Goal: Task Accomplishment & Management: Manage account settings

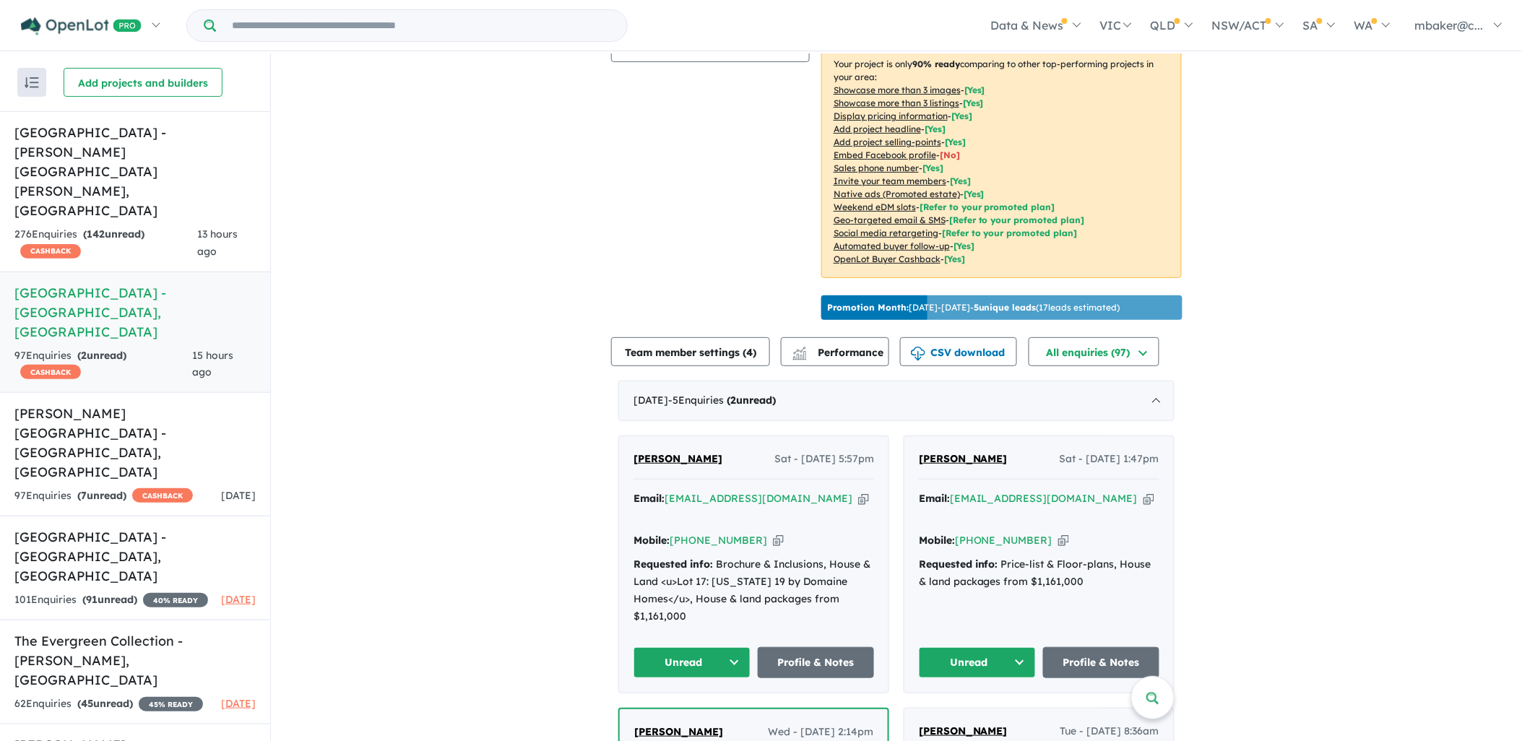
scroll to position [321, 0]
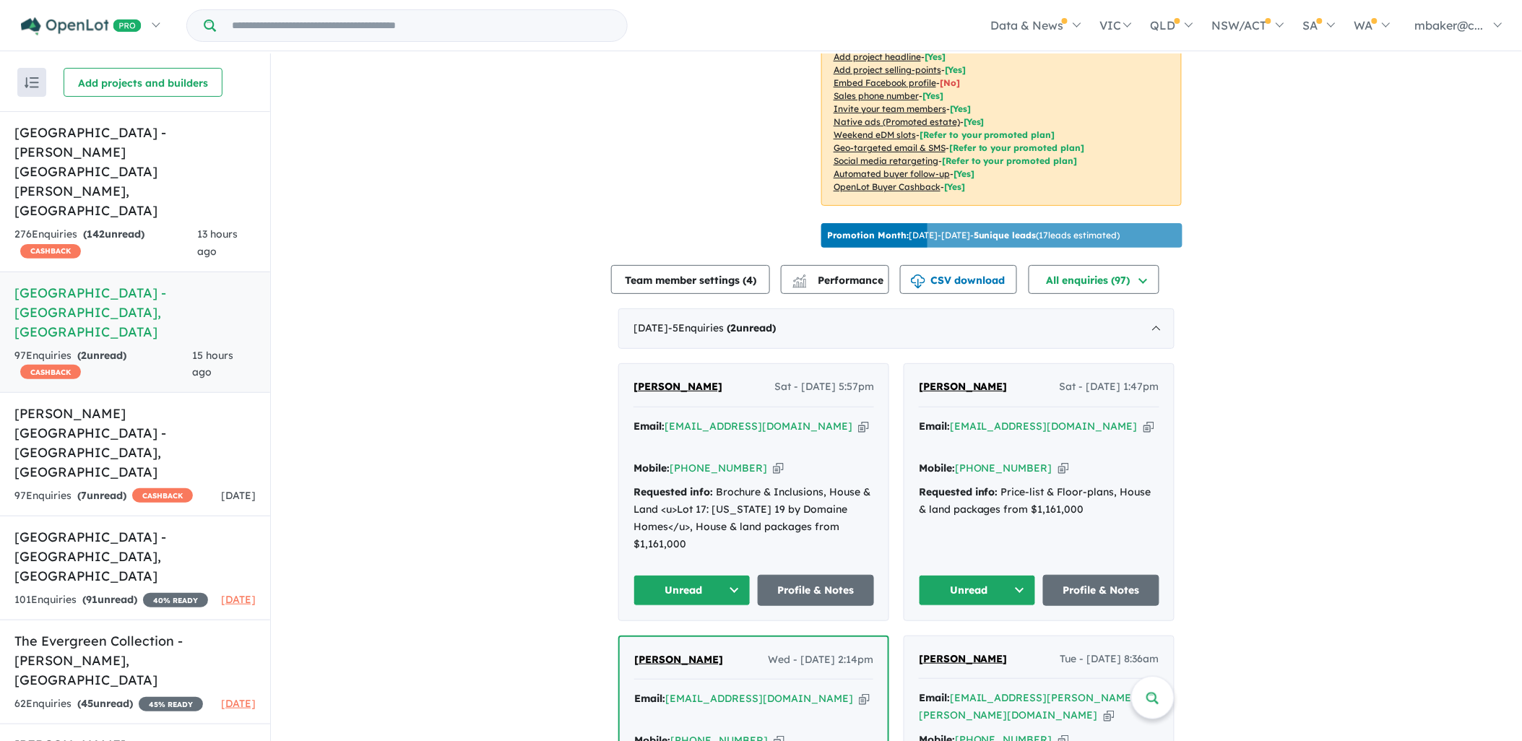
click at [1144, 420] on icon "button" at bounding box center [1149, 426] width 11 height 15
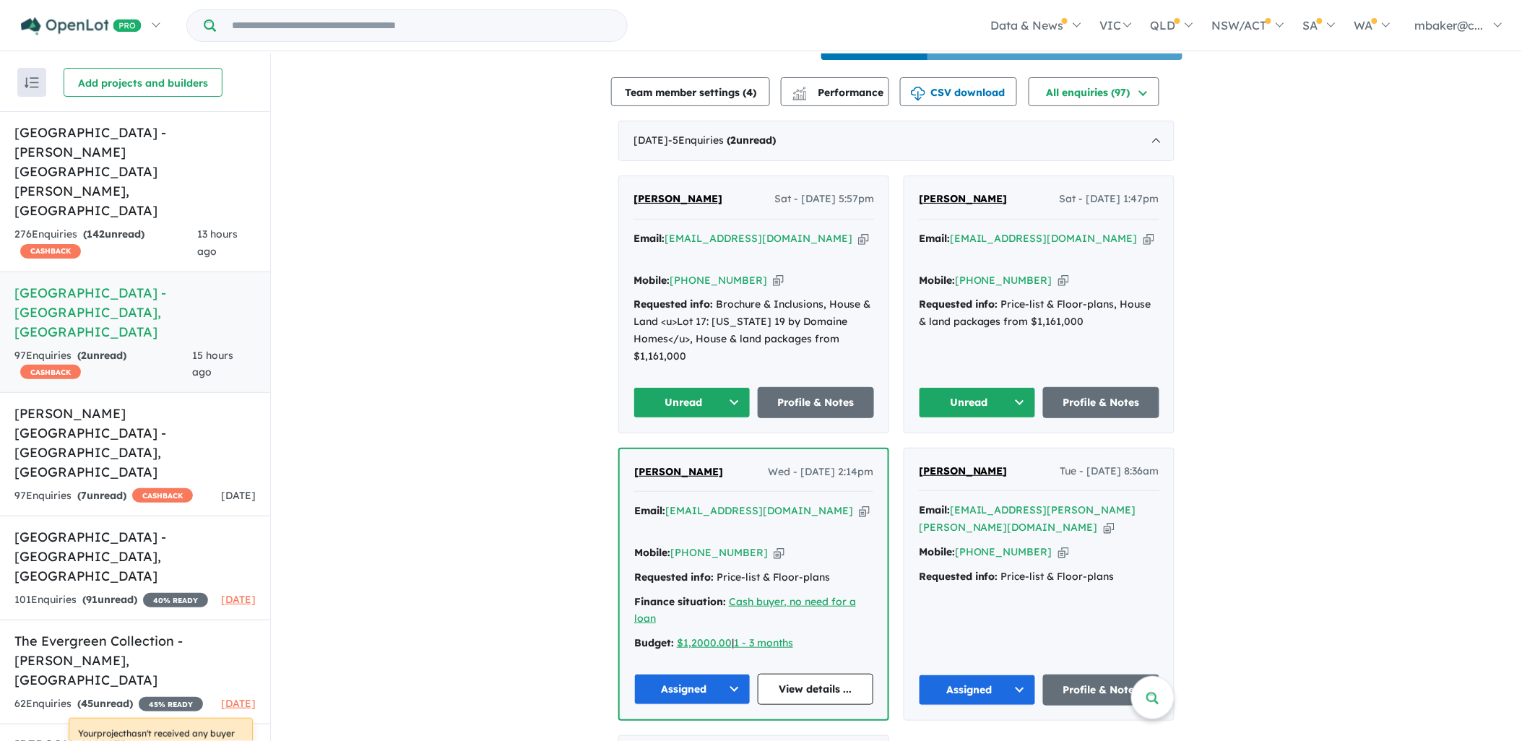
scroll to position [481, 0]
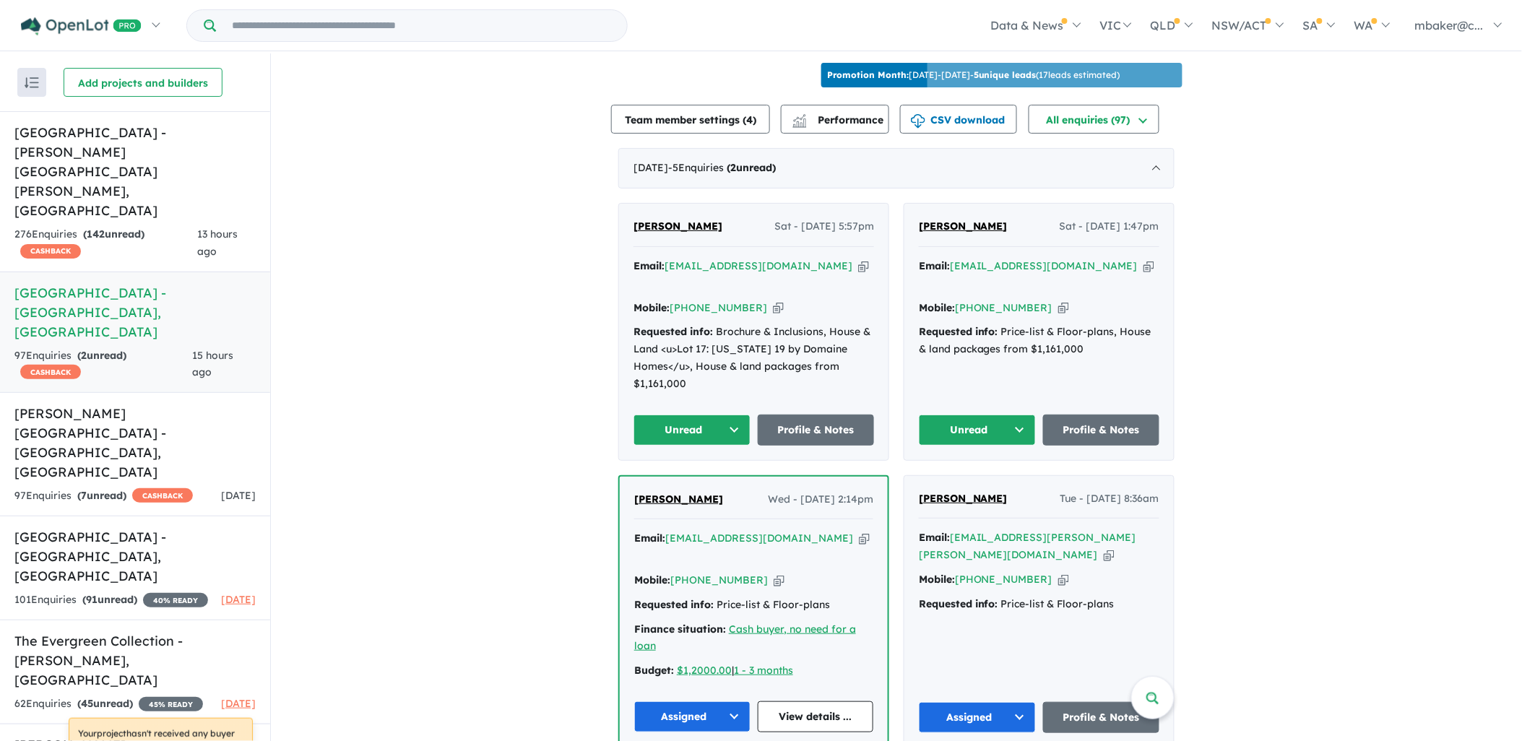
click at [978, 415] on button "Unread" at bounding box center [977, 430] width 117 height 31
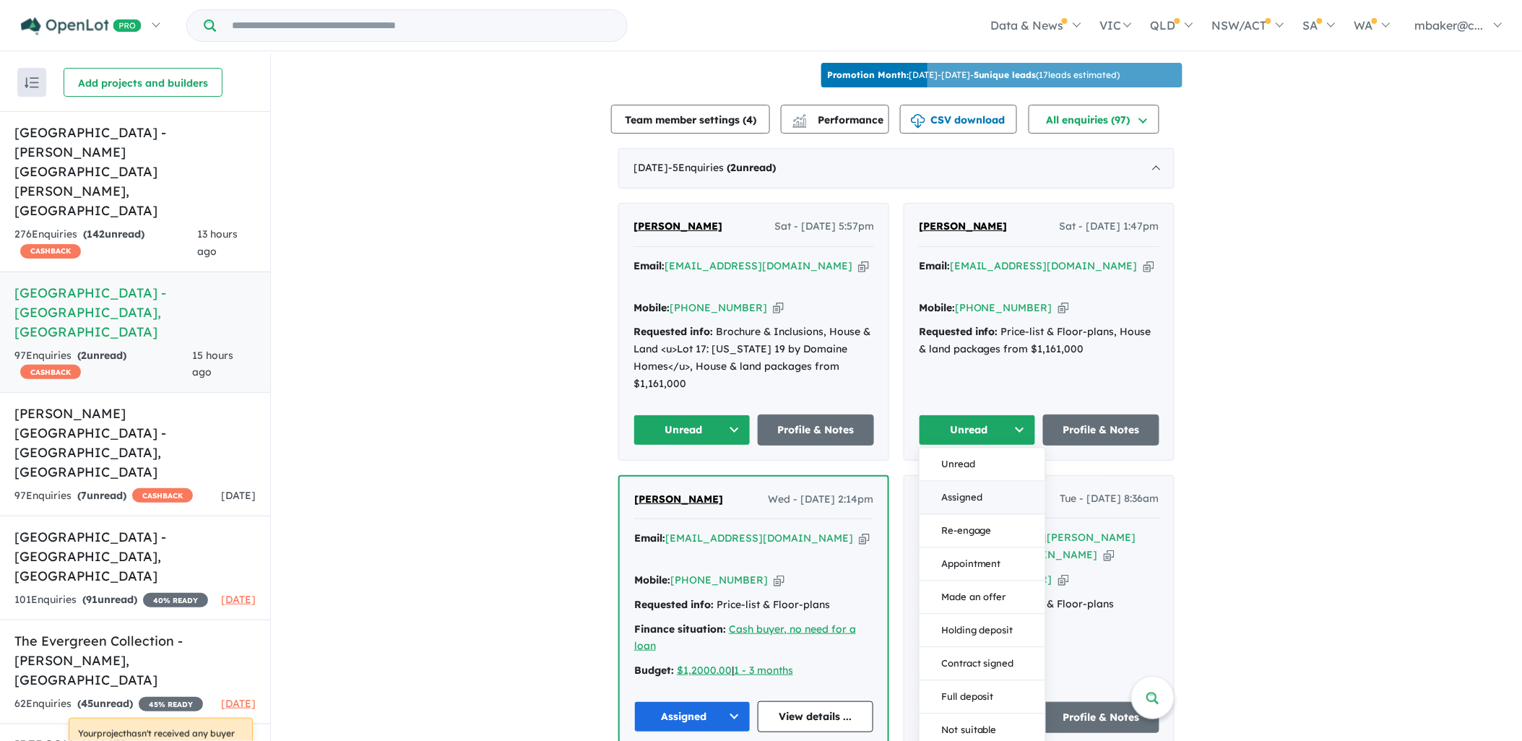
click at [984, 481] on button "Assigned" at bounding box center [983, 497] width 126 height 33
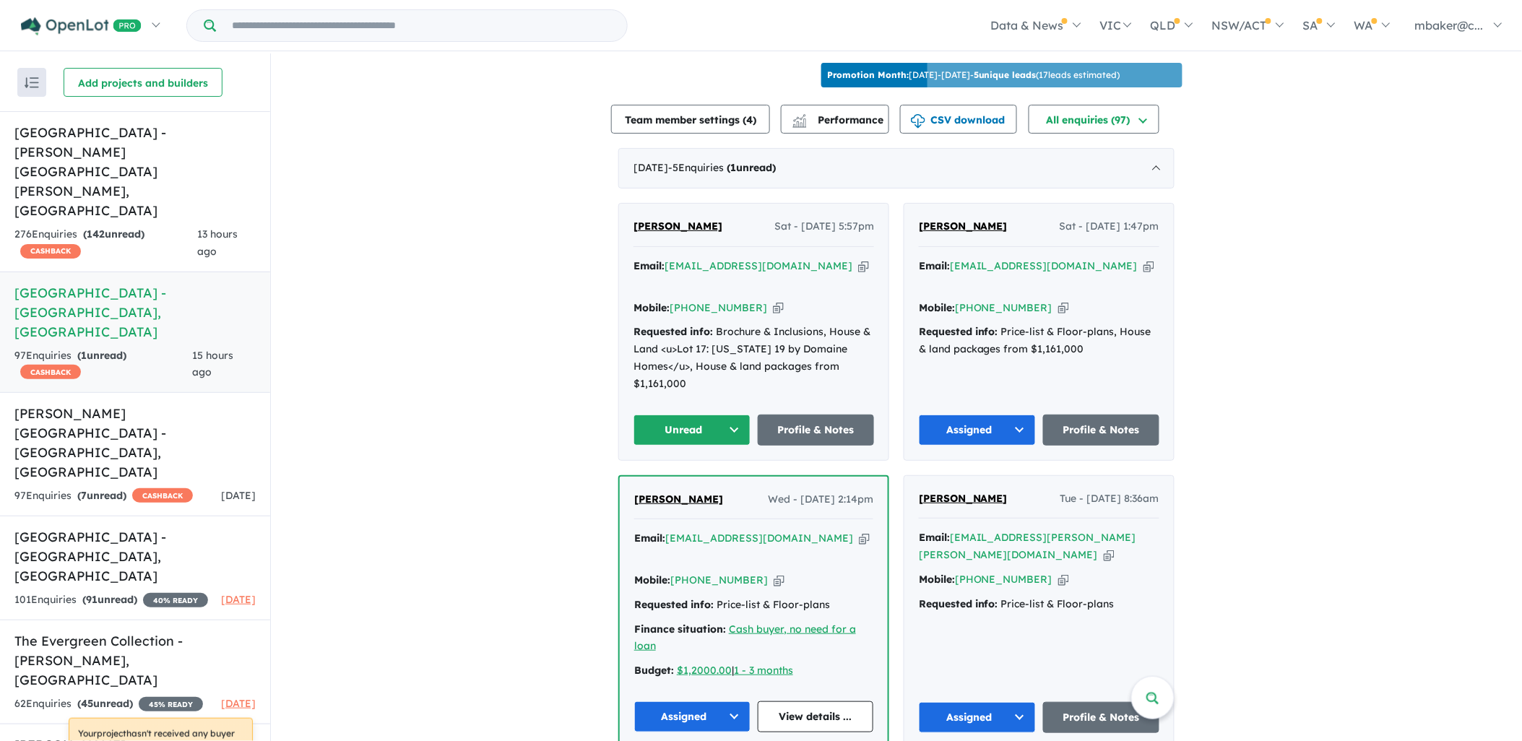
click at [858, 259] on icon "button" at bounding box center [863, 266] width 11 height 15
click at [656, 415] on button "Unread" at bounding box center [692, 430] width 117 height 31
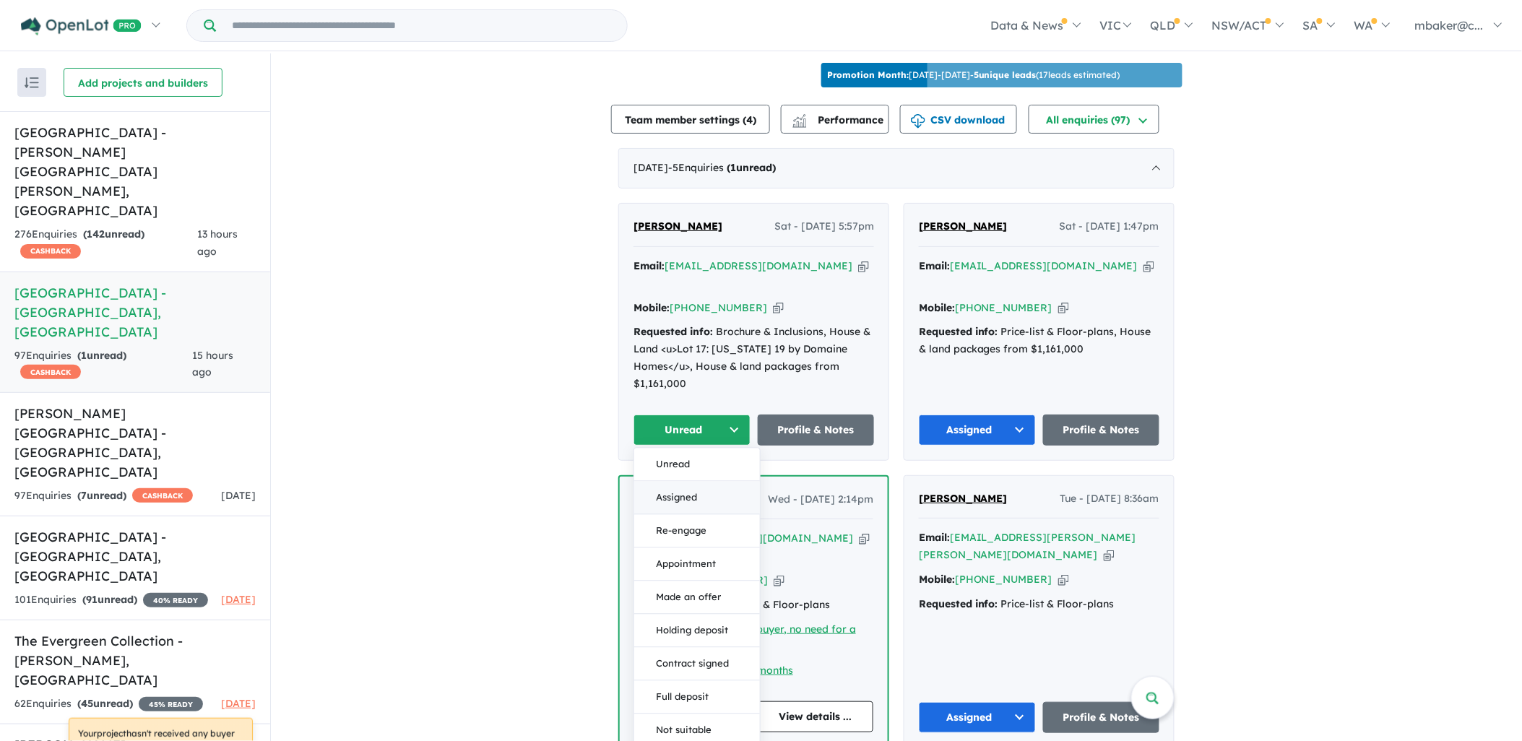
click at [673, 482] on button "Assigned" at bounding box center [697, 497] width 126 height 33
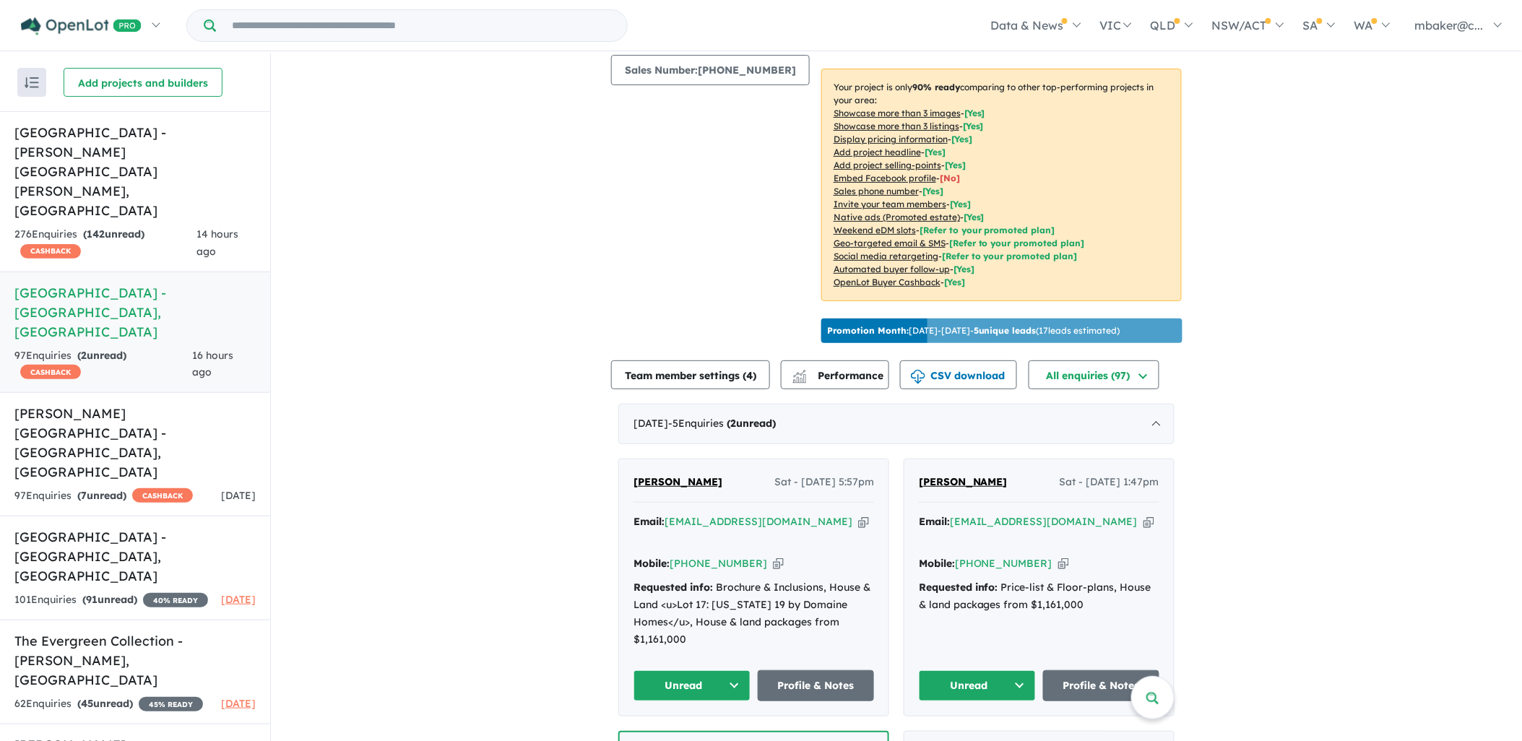
scroll to position [321, 0]
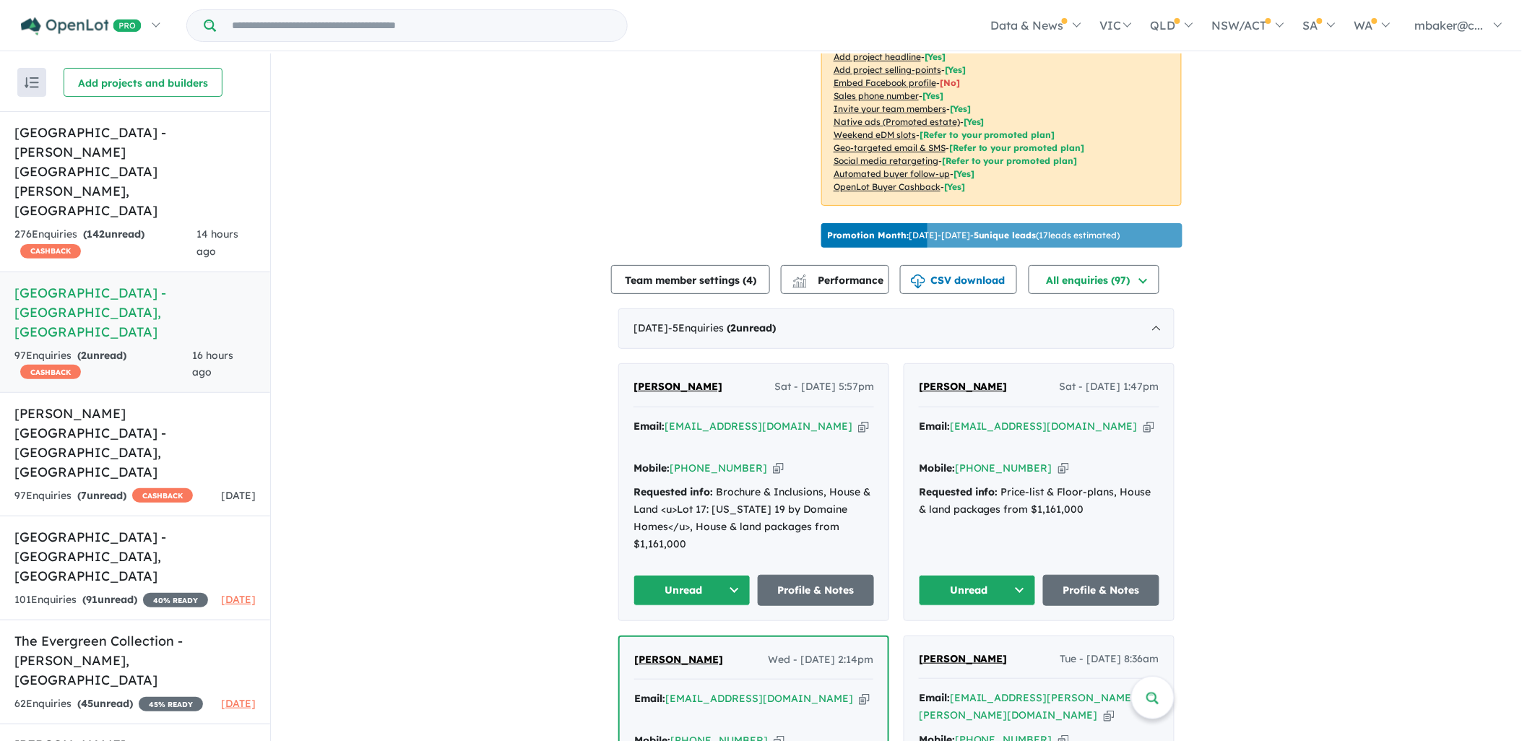
click at [858, 421] on icon "button" at bounding box center [863, 426] width 11 height 15
